Goal: Task Accomplishment & Management: Use online tool/utility

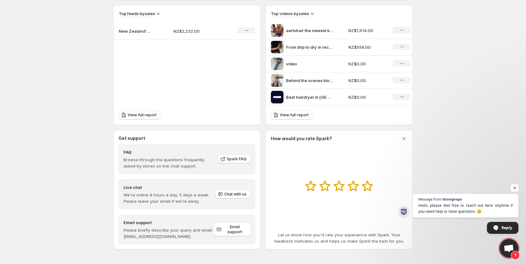
scroll to position [218, 0]
click at [312, 11] on icon at bounding box center [312, 13] width 6 height 6
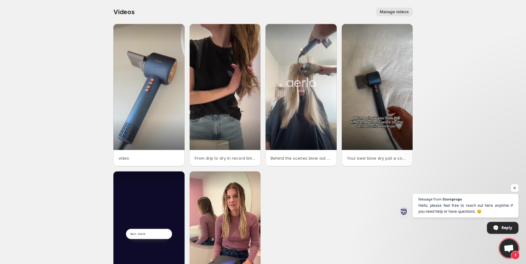
click at [398, 14] on button "Manage videos" at bounding box center [394, 12] width 37 height 9
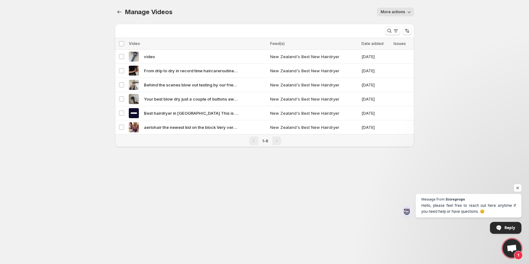
click at [277, 142] on div "Pagination" at bounding box center [276, 141] width 9 height 9
click at [257, 143] on div "Pagination" at bounding box center [253, 141] width 9 height 9
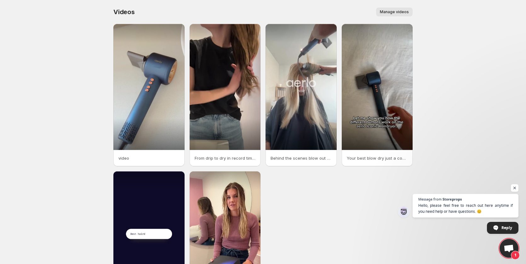
click at [397, 14] on span "Manage videos" at bounding box center [394, 11] width 29 height 5
